Goal: Information Seeking & Learning: Learn about a topic

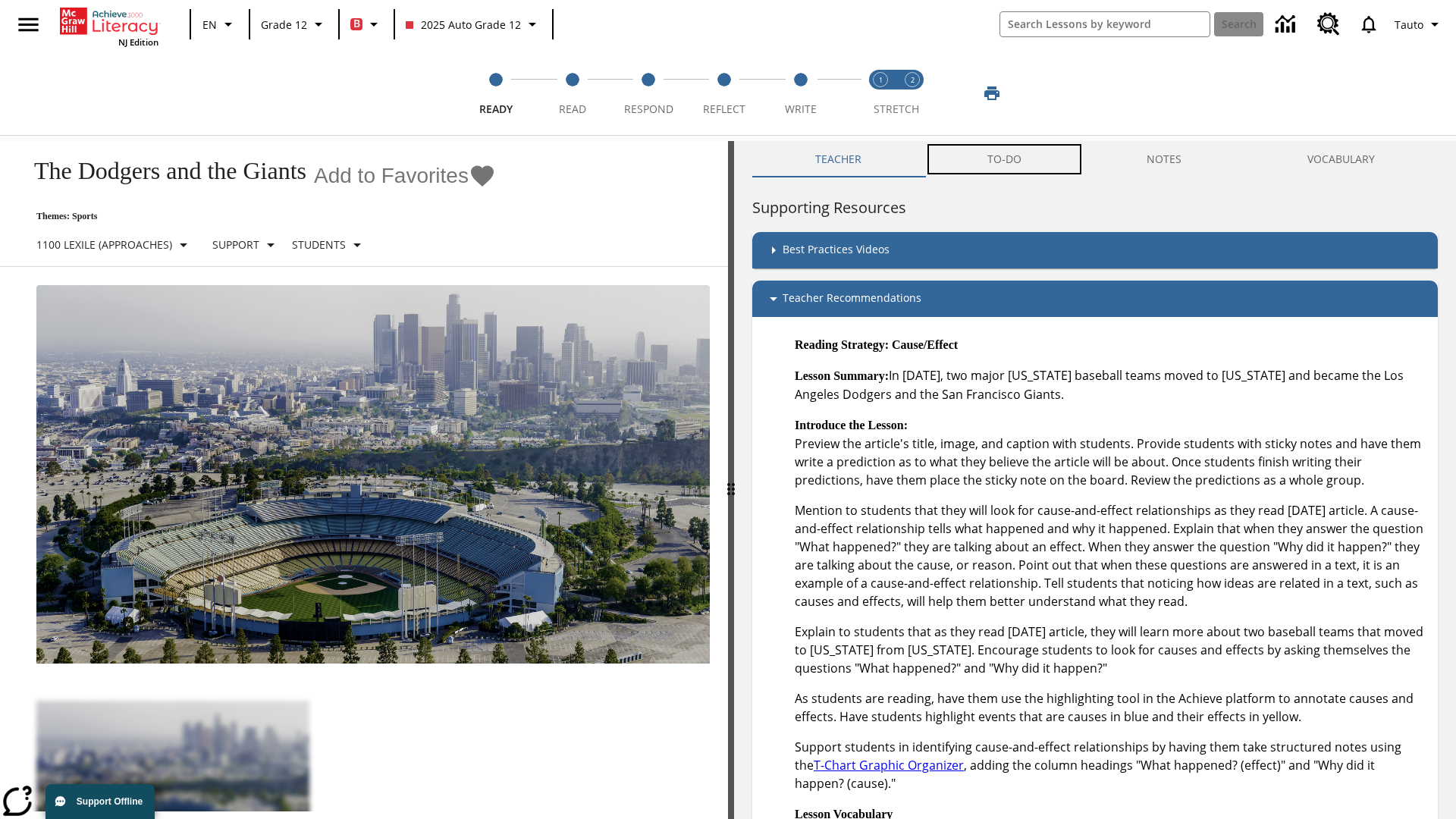
click at [1004, 159] on button "TO-DO" at bounding box center [1004, 159] width 160 height 36
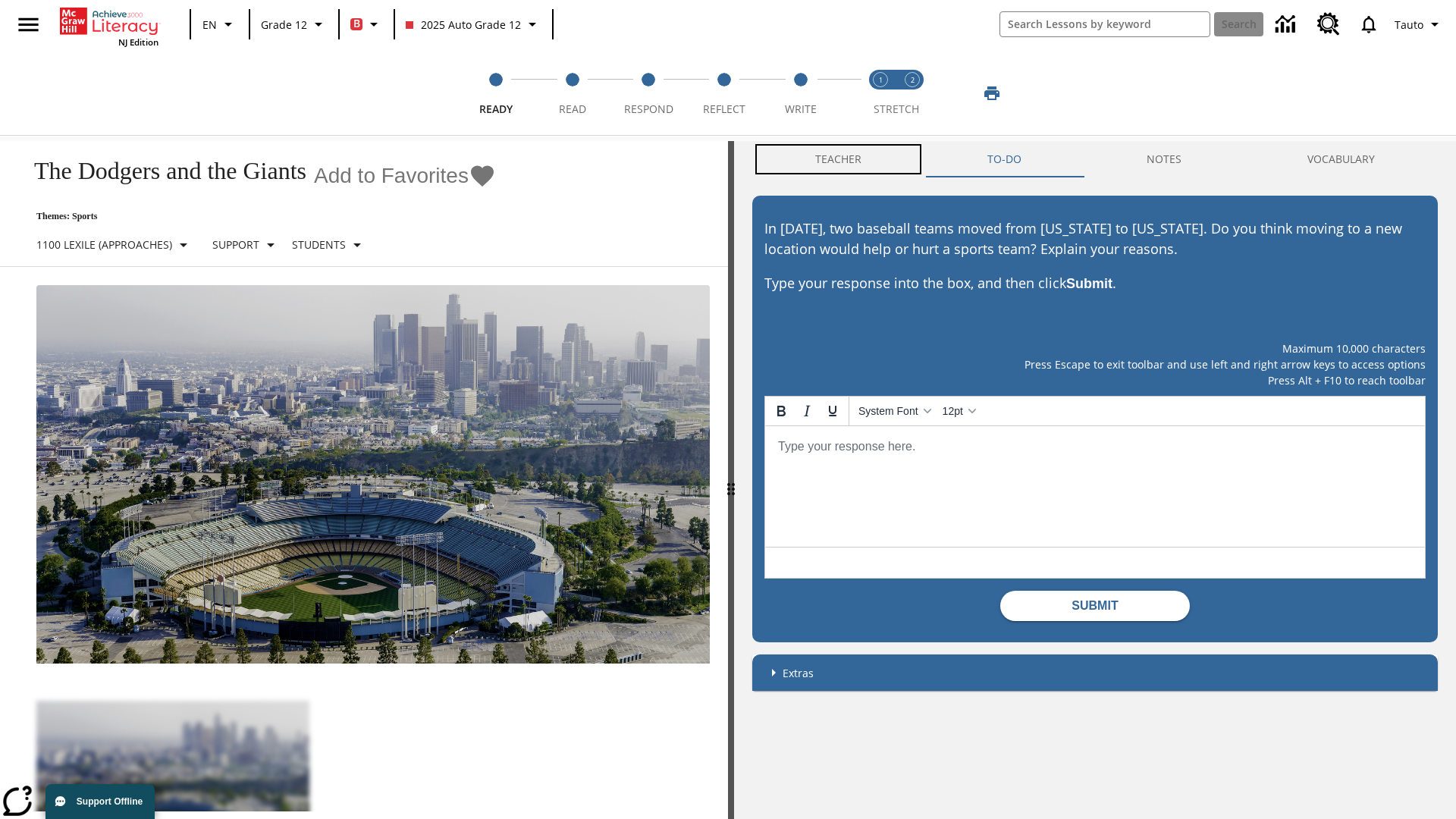
scroll to position [1, 0]
click at [839, 159] on button "Teacher" at bounding box center [838, 159] width 172 height 36
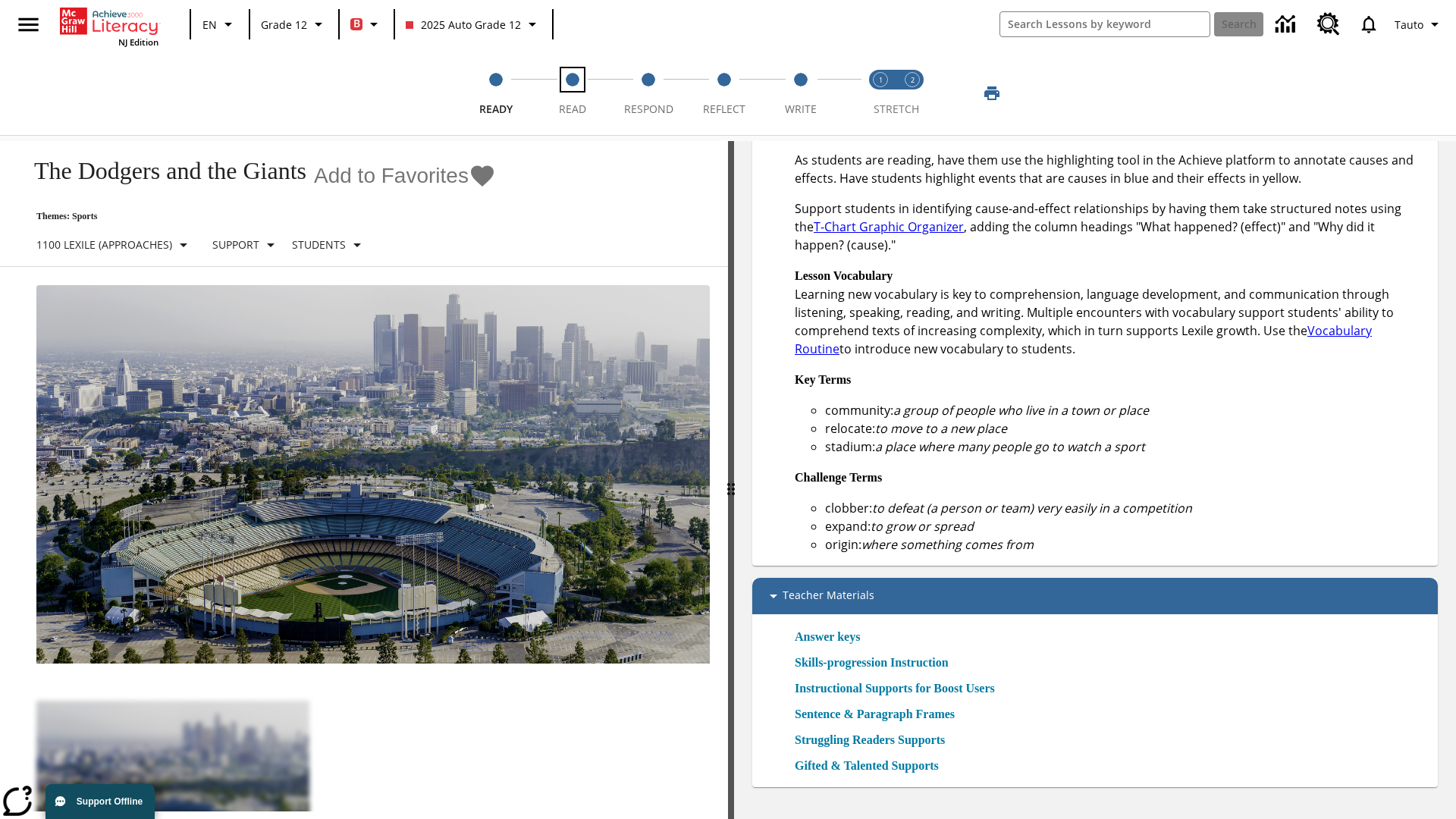
click at [572, 93] on span "Read" at bounding box center [572, 102] width 27 height 27
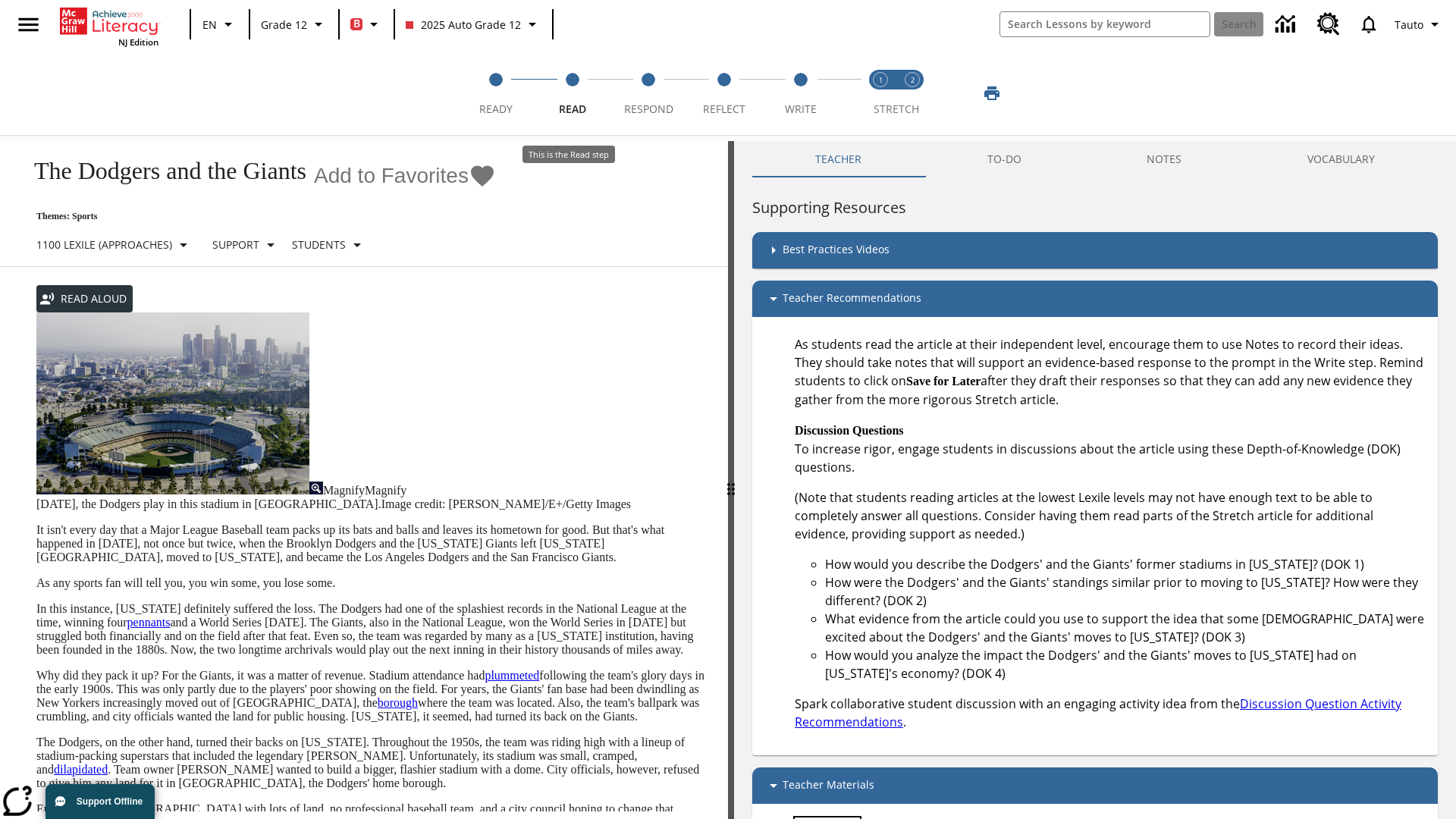
click at [833, 817] on link "Answer keys" at bounding box center [827, 826] width 65 height 18
click at [648, 93] on span "Respond" at bounding box center [649, 102] width 50 height 27
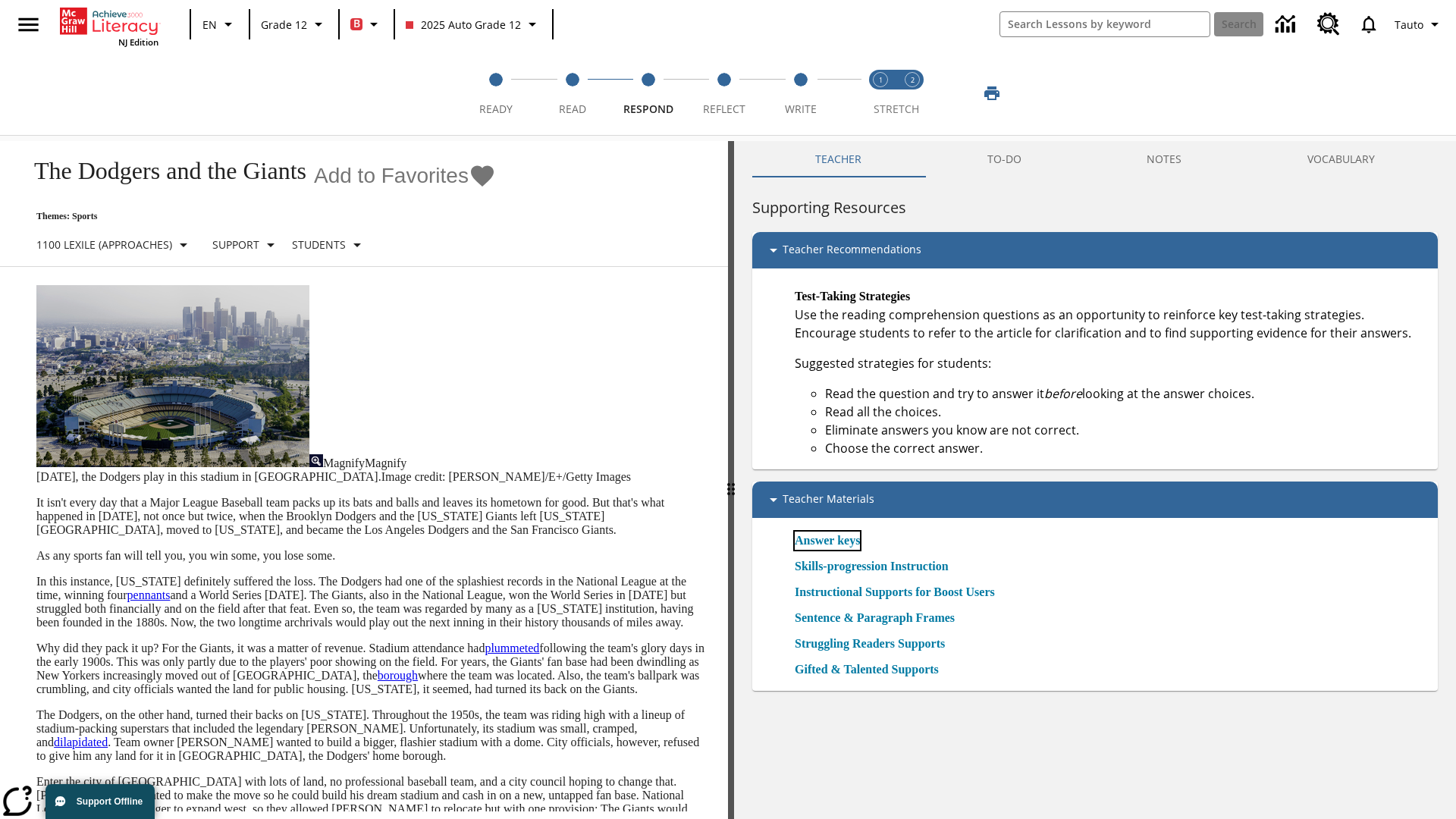
click at [833, 540] on link "Answer keys" at bounding box center [827, 540] width 65 height 18
click at [724, 93] on span "Reflect" at bounding box center [724, 102] width 43 height 27
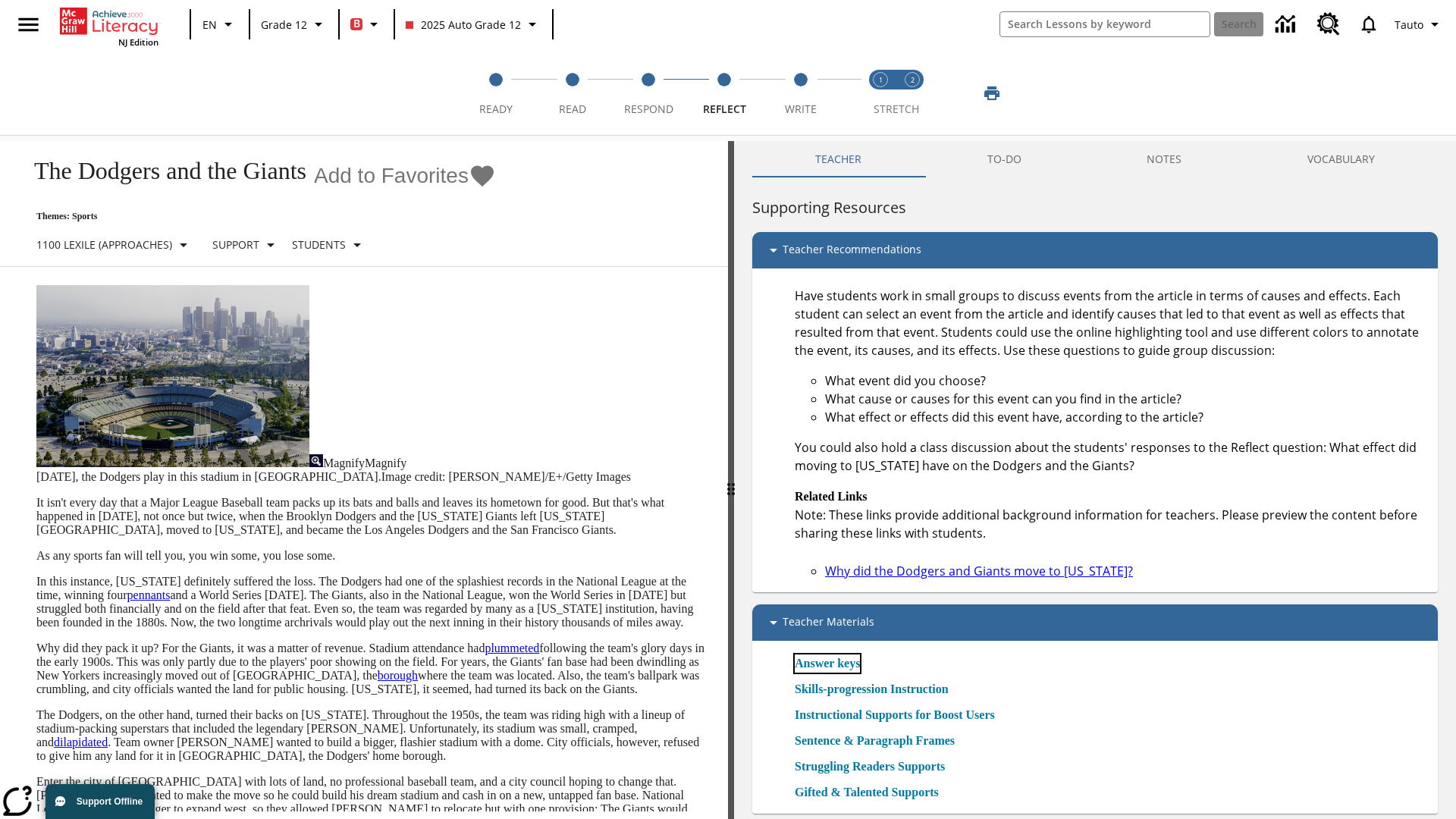
click at [833, 663] on link "Answer keys" at bounding box center [827, 663] width 65 height 18
click at [800, 93] on span "Write" at bounding box center [800, 102] width 32 height 27
